Goal: Find specific page/section: Locate item on page

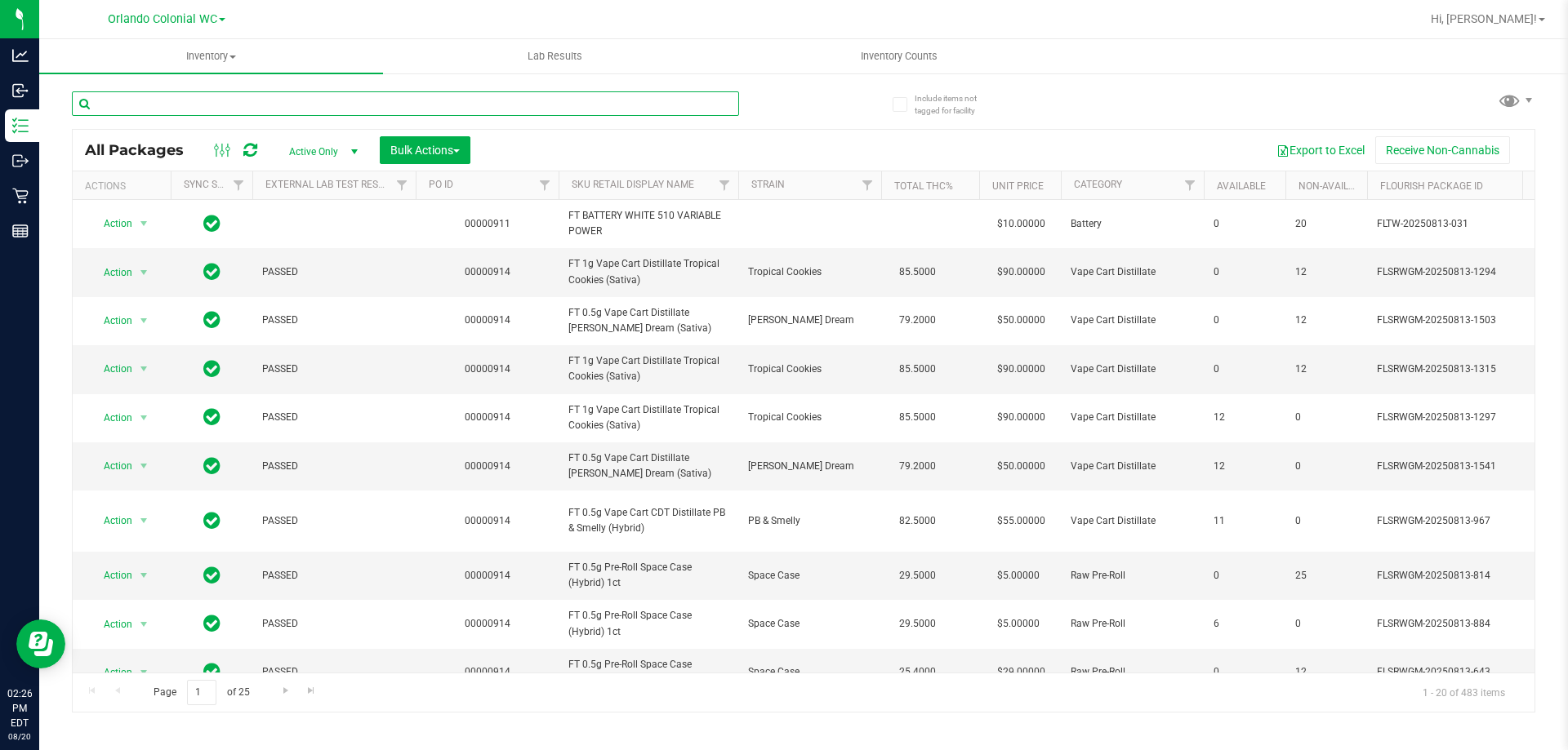
click at [267, 92] on input "text" at bounding box center [405, 103] width 668 height 24
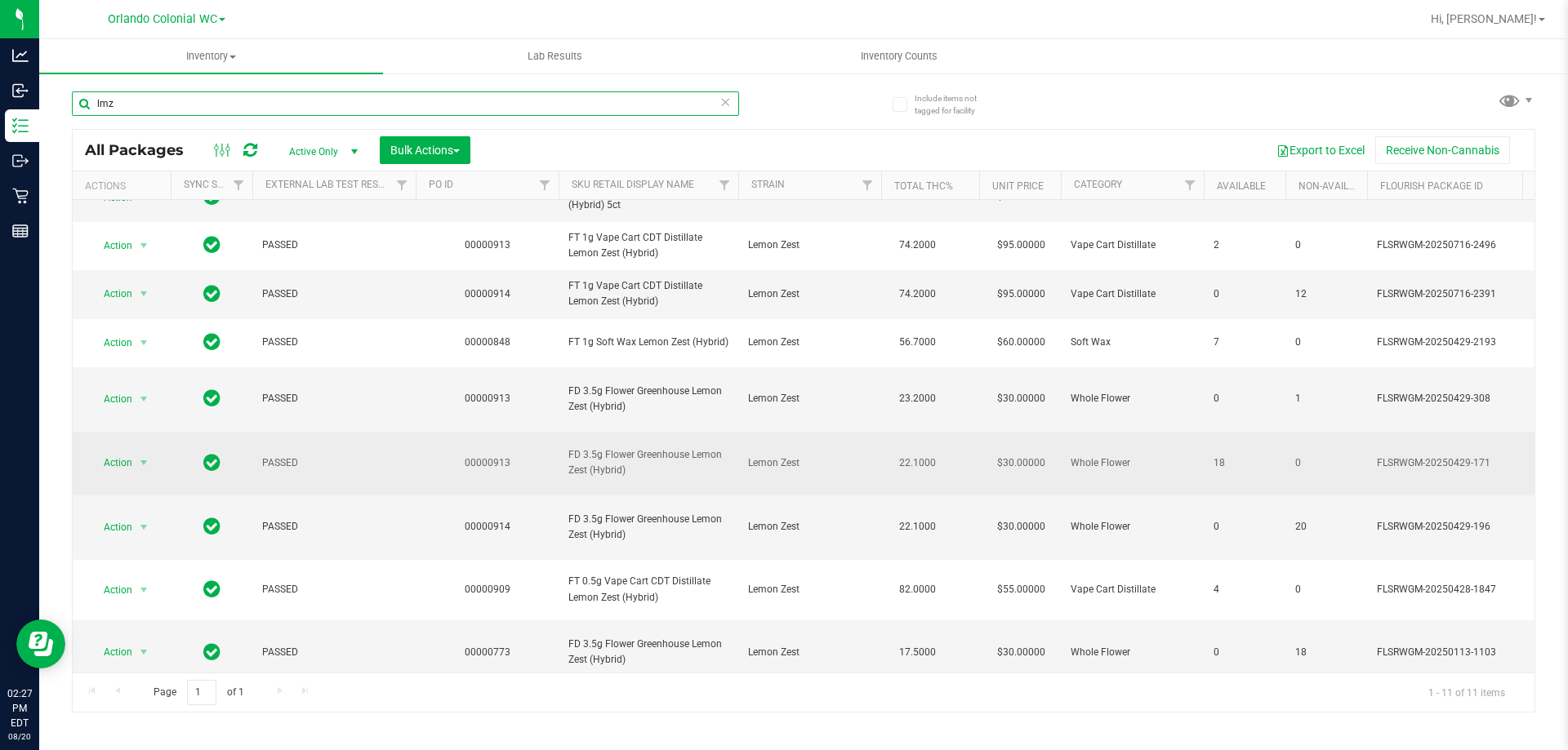
scroll to position [109, 0]
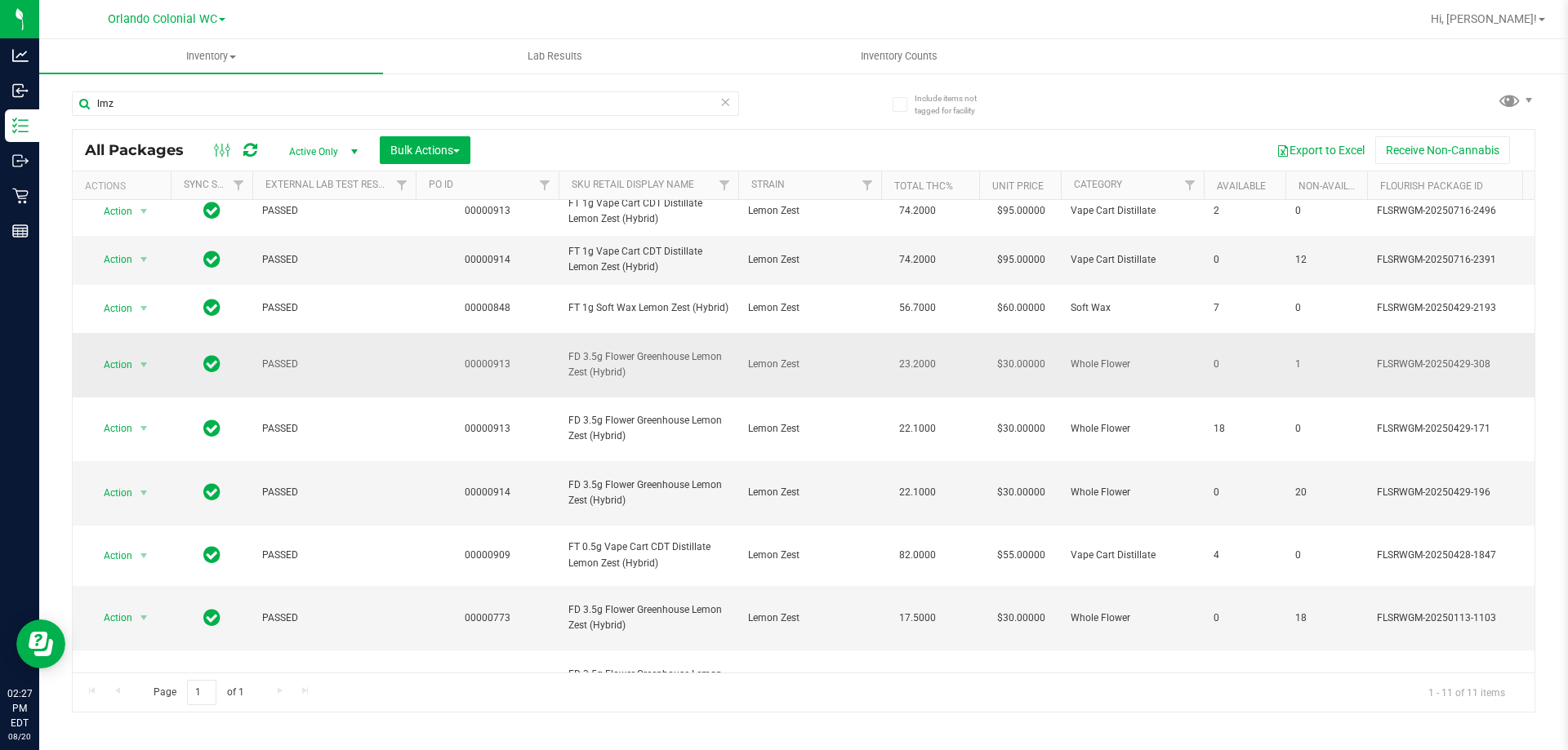
click at [702, 397] on td "FD 3.5g Flower Greenhouse Lemon Zest (Hybrid)" at bounding box center [648, 365] width 179 height 64
copy tr "FD 3.5g Flower Greenhouse Lemon Zest (Hybrid)"
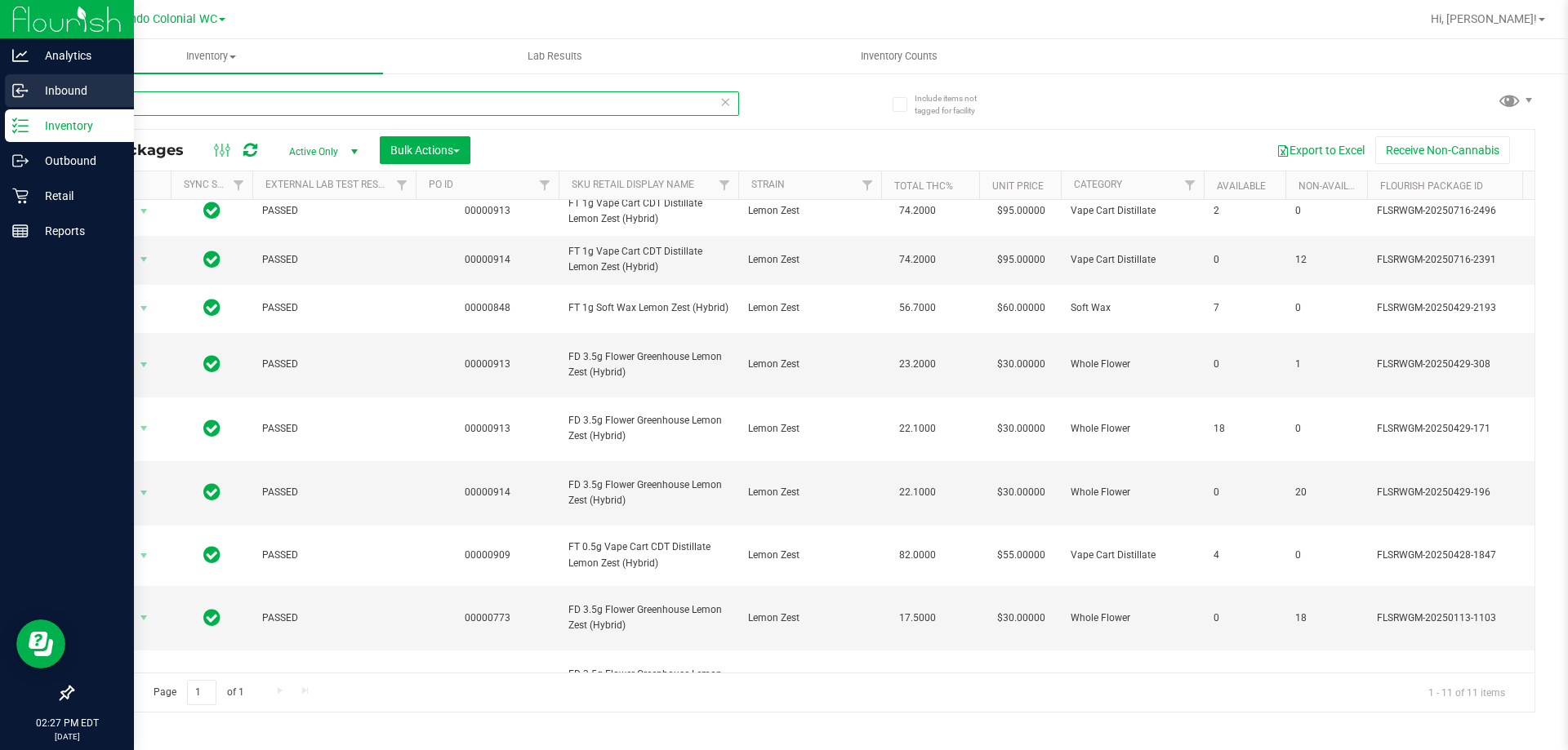
drag, startPoint x: 147, startPoint y: 98, endPoint x: 0, endPoint y: 94, distance: 147.1
click at [0, 97] on div "Analytics Inbound Inventory Outbound Retail Reports 02:27 PM EDT [DATE] 08/20 O…" at bounding box center [784, 375] width 1568 height 750
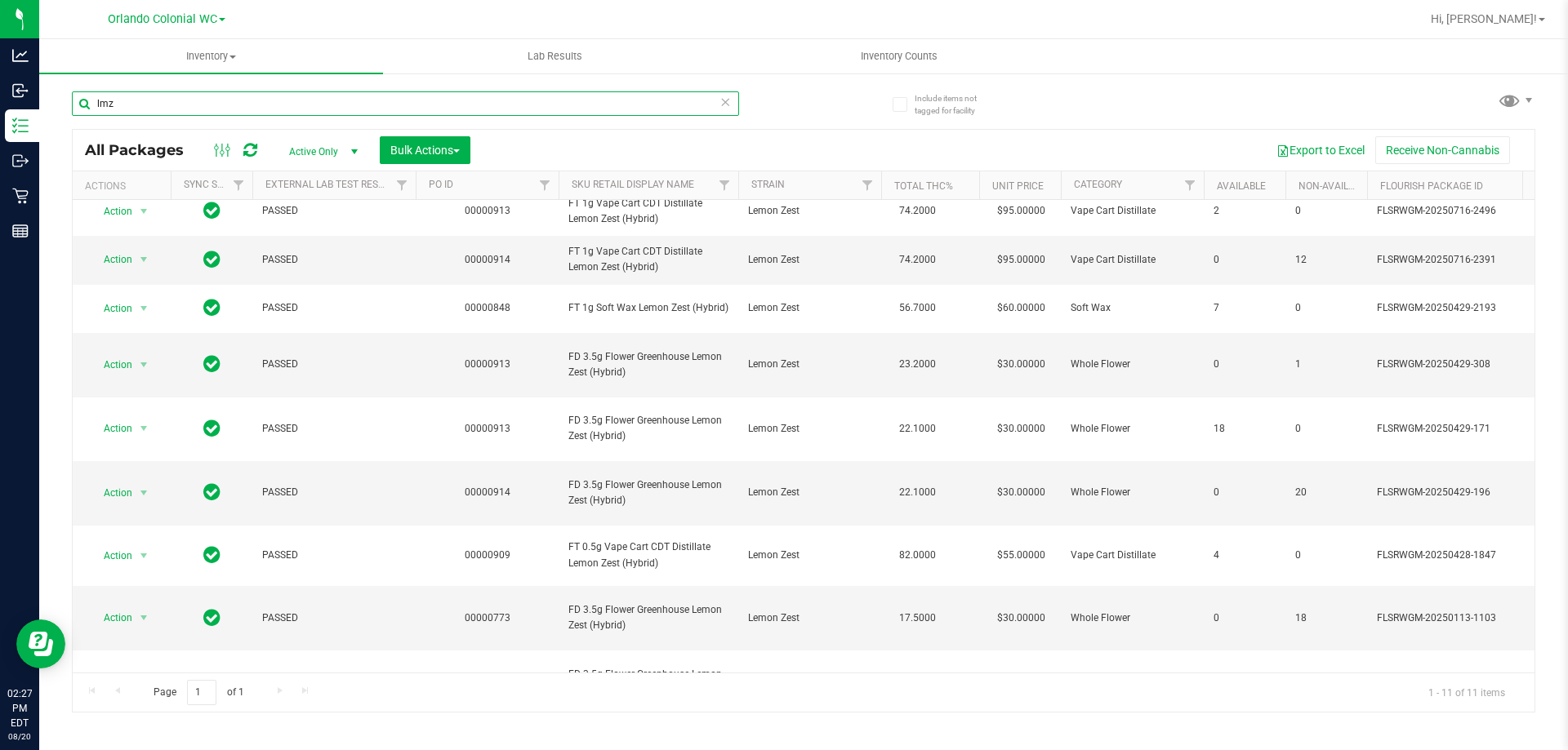
paste input "FD 3.5g Flower Greenhouse Lemon Zest (Hybrid)"
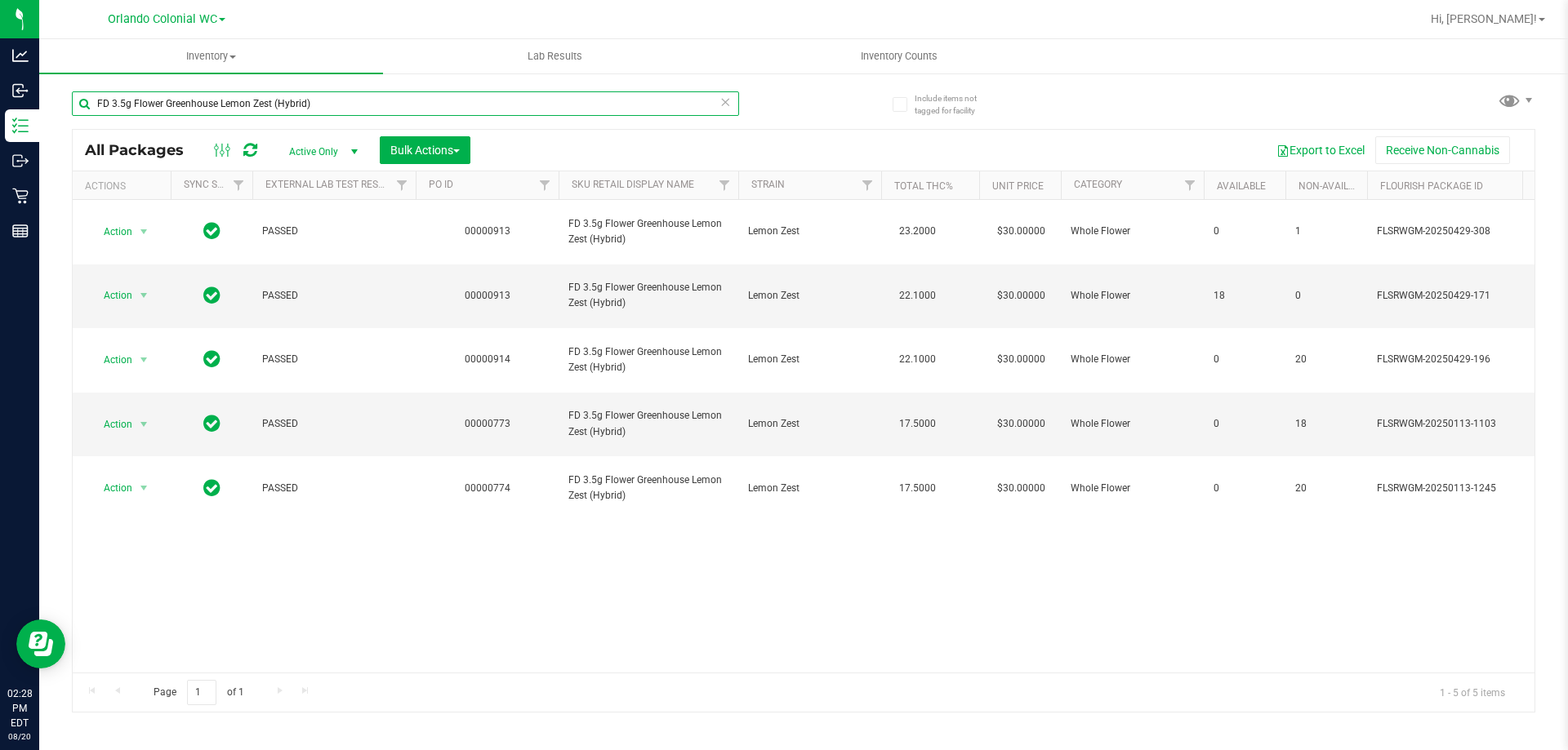
type input "FD 3.5g Flower Greenhouse Lemon Zest (Hybrid)"
